Goal: Task Accomplishment & Management: Use online tool/utility

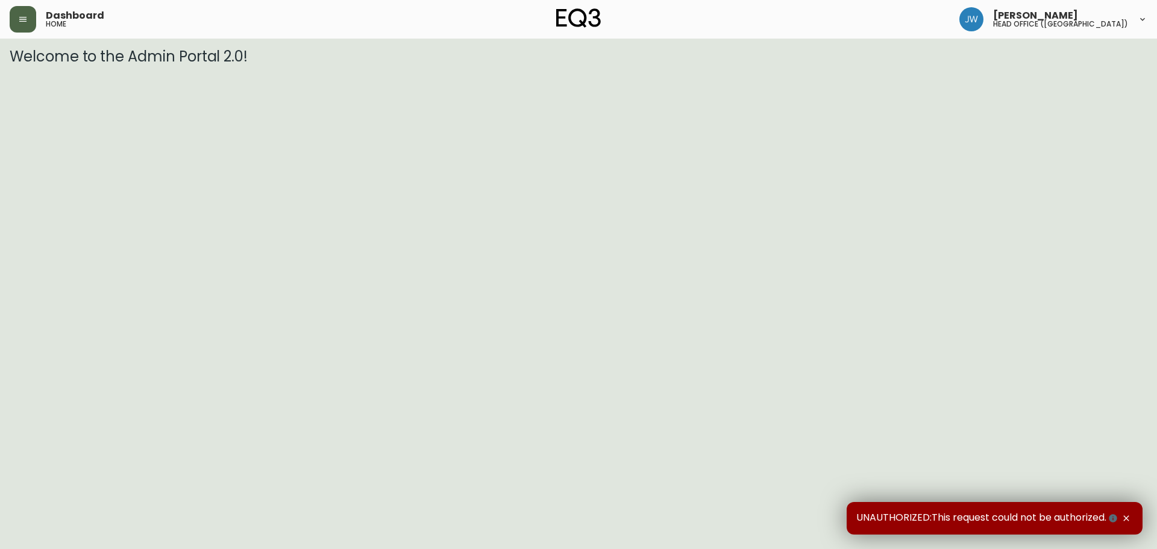
click at [19, 20] on icon "button" at bounding box center [23, 19] width 10 height 10
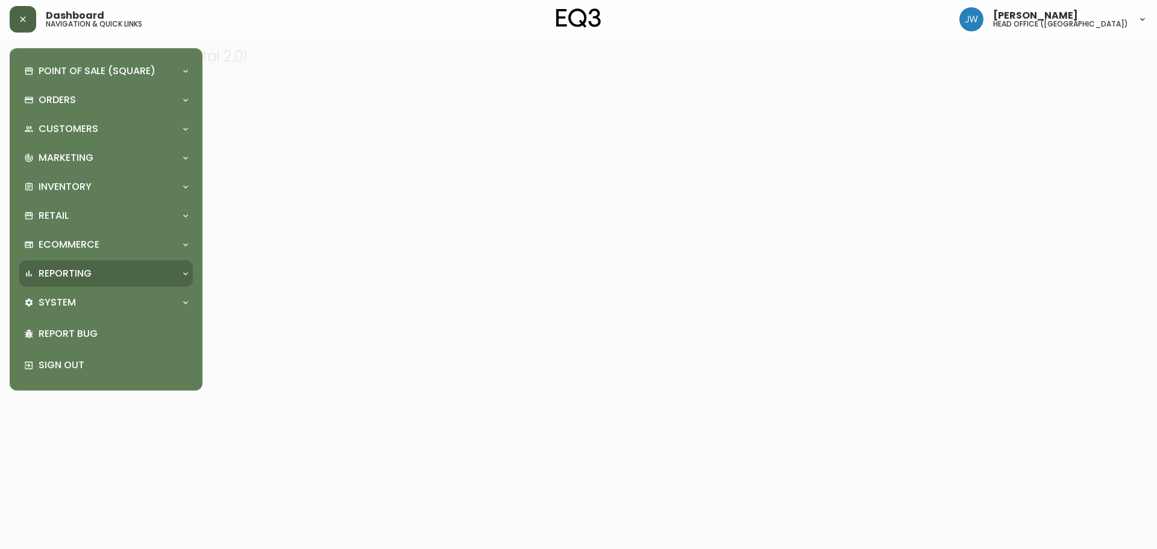
click at [96, 280] on div "Reporting" at bounding box center [100, 273] width 152 height 13
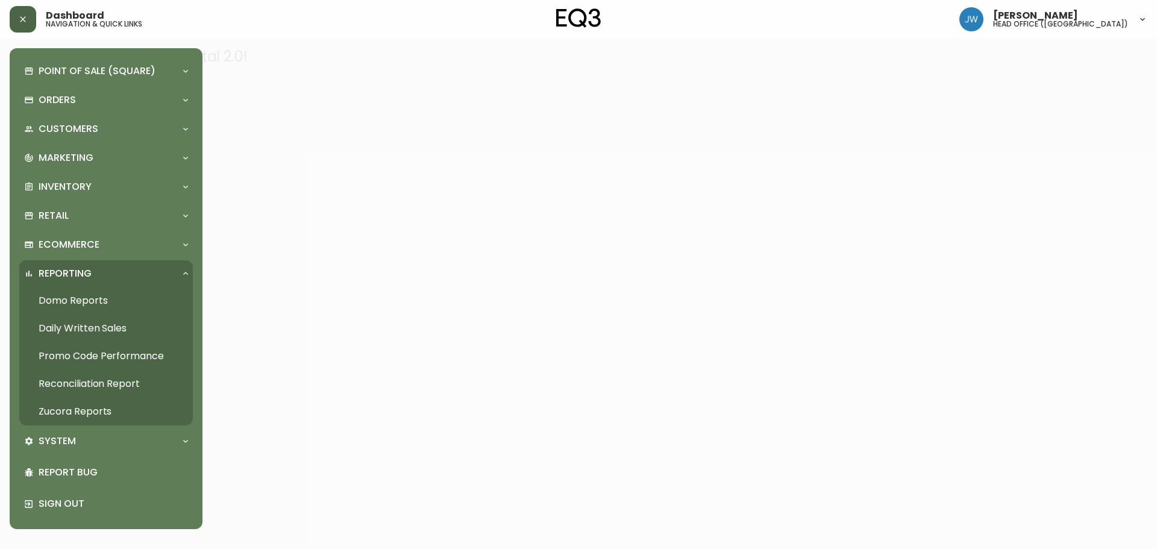
click at [98, 381] on link "Reconciliation Report" at bounding box center [106, 384] width 174 height 28
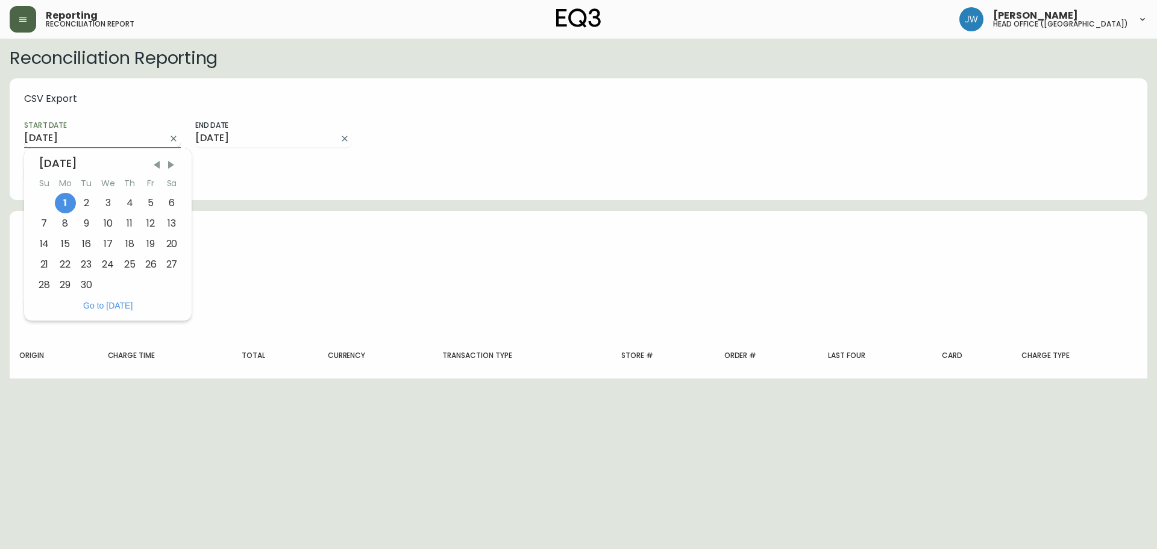
click at [142, 134] on input "[DATE]" at bounding box center [92, 138] width 137 height 19
click at [155, 168] on span "Previous Month" at bounding box center [157, 165] width 12 height 12
click at [156, 165] on span "Previous Month" at bounding box center [157, 165] width 12 height 12
click at [85, 282] on div "29" at bounding box center [86, 285] width 20 height 20
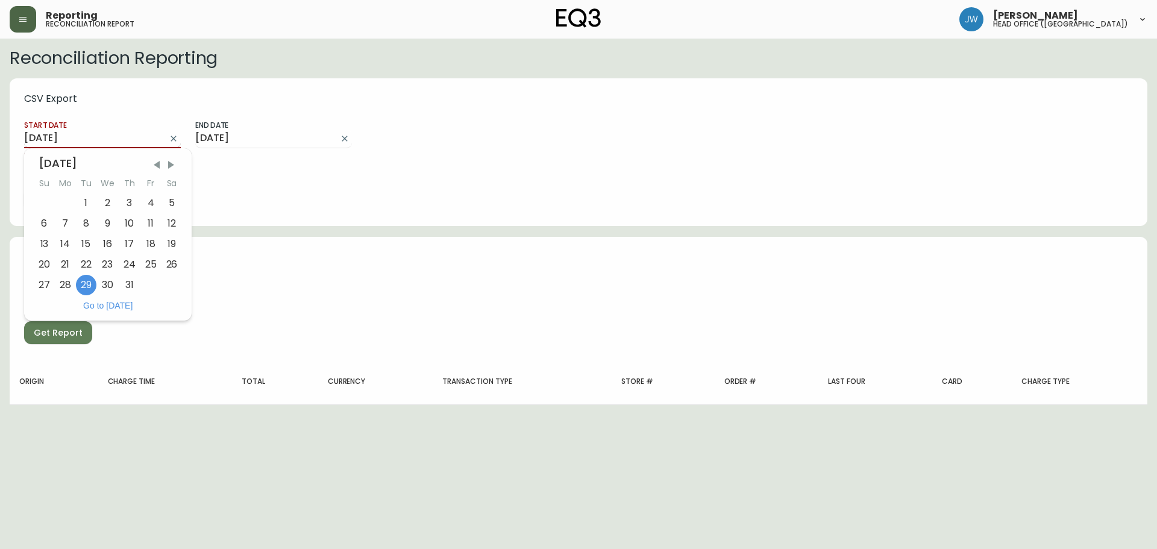
click at [139, 140] on input "[DATE]" at bounding box center [92, 138] width 137 height 19
click at [128, 281] on div "31" at bounding box center [130, 285] width 22 height 20
type input "[DATE]"
click at [152, 139] on input "[DATE]" at bounding box center [92, 138] width 137 height 19
click at [258, 135] on input "[DATE]" at bounding box center [263, 138] width 137 height 19
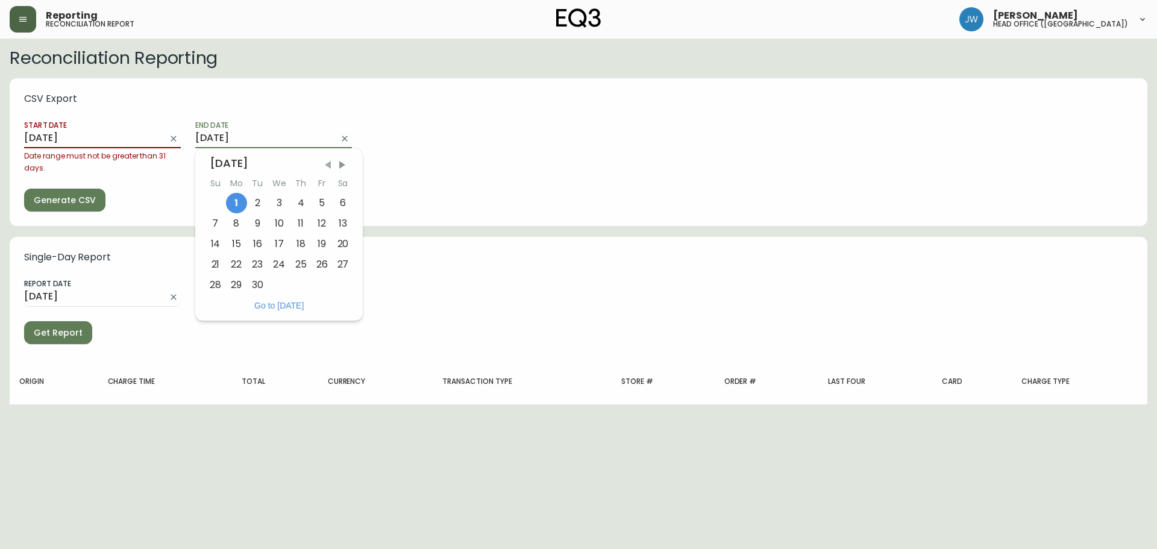
click at [323, 163] on span "Previous Month" at bounding box center [328, 165] width 12 height 12
click at [220, 305] on div "31" at bounding box center [216, 305] width 22 height 20
type input "[DATE]"
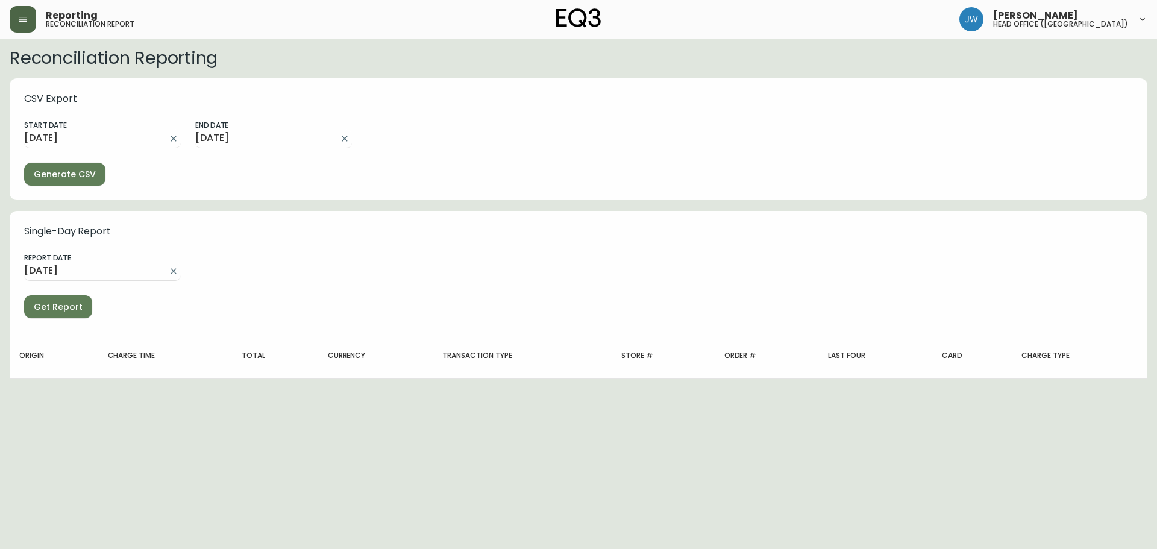
click at [79, 174] on span "Generate CSV" at bounding box center [65, 174] width 62 height 15
